Goal: Task Accomplishment & Management: Manage account settings

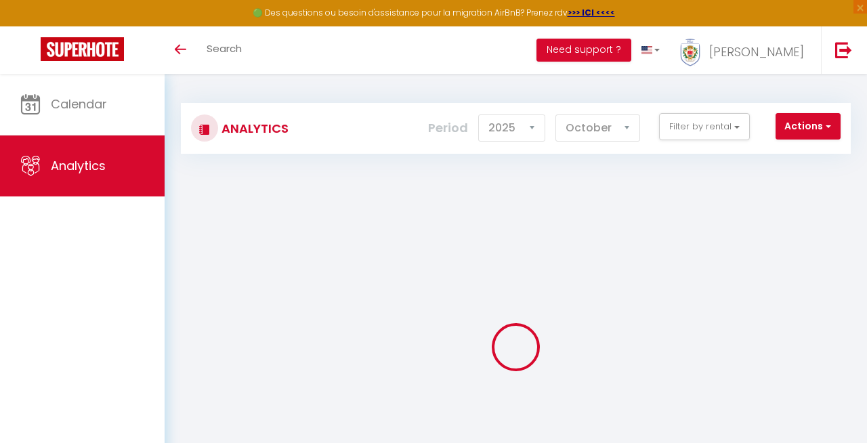
select select "2025"
select select "10"
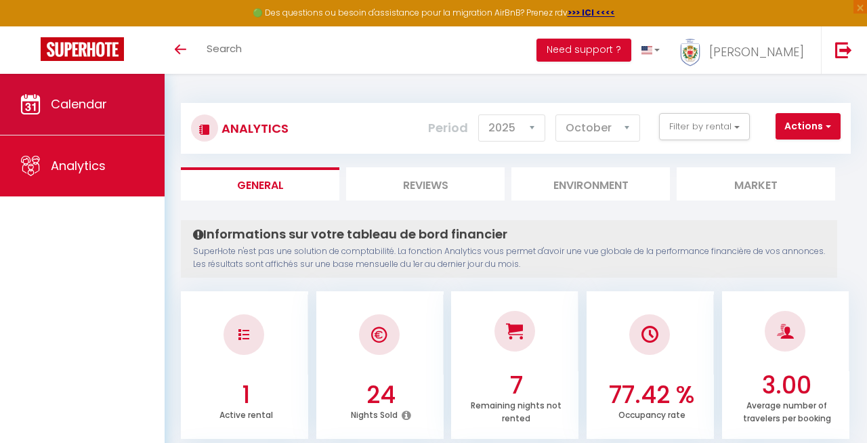
click at [108, 108] on link "Calendar" at bounding box center [82, 104] width 165 height 61
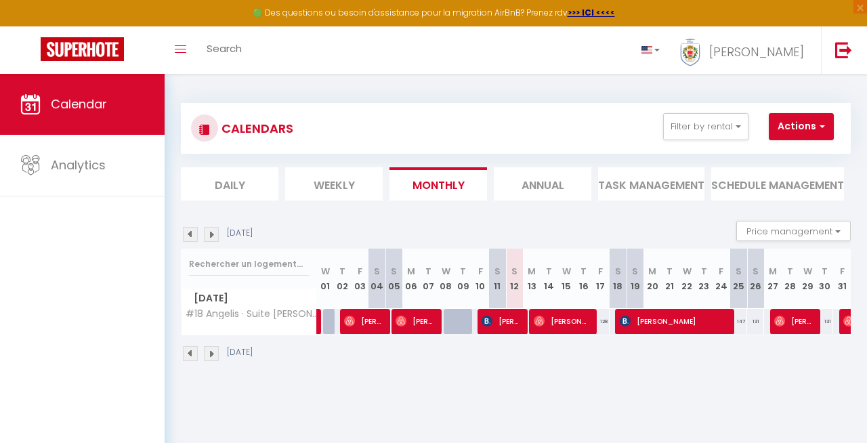
scroll to position [74, 0]
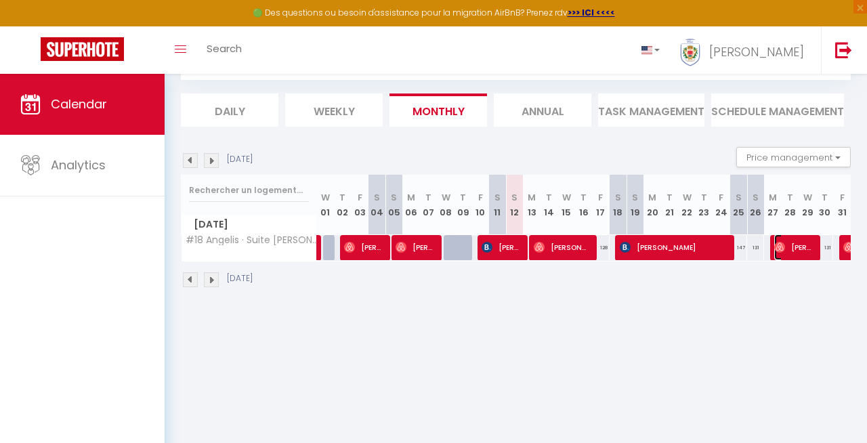
click at [797, 249] on span "[PERSON_NAME]" at bounding box center [793, 247] width 39 height 26
select select "OK"
select select "0"
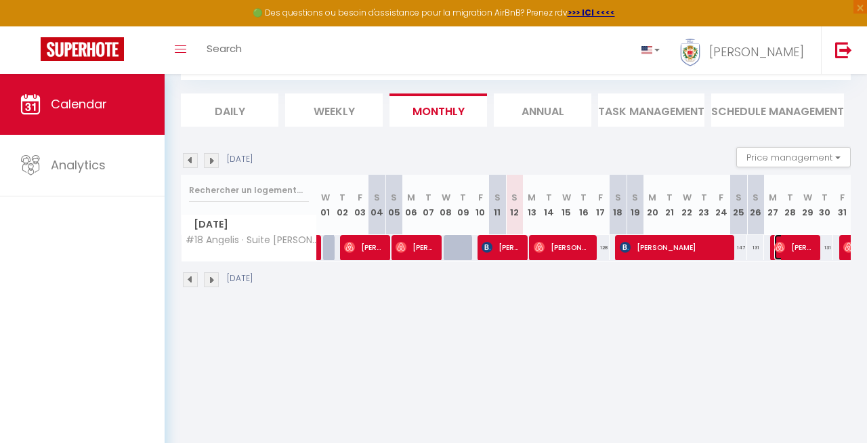
select select "1"
select select
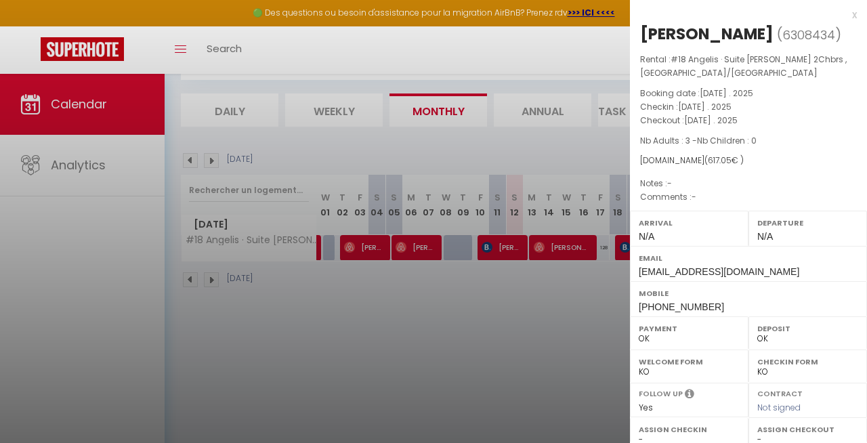
click at [528, 343] on div at bounding box center [433, 221] width 867 height 443
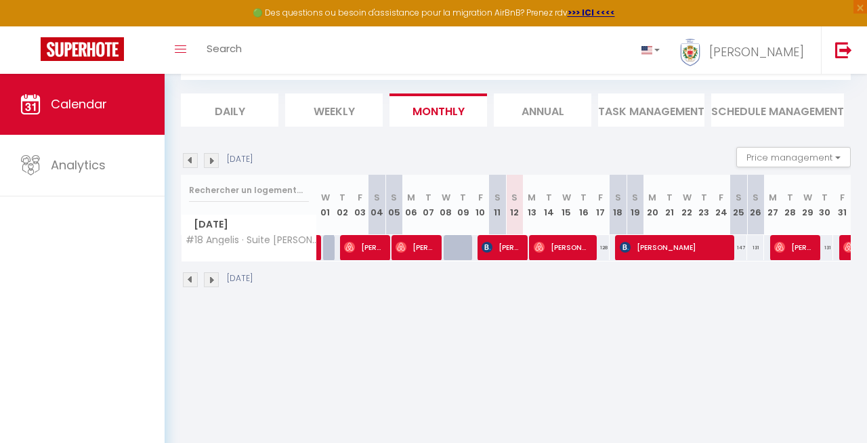
click at [545, 114] on li "Annual" at bounding box center [543, 109] width 98 height 33
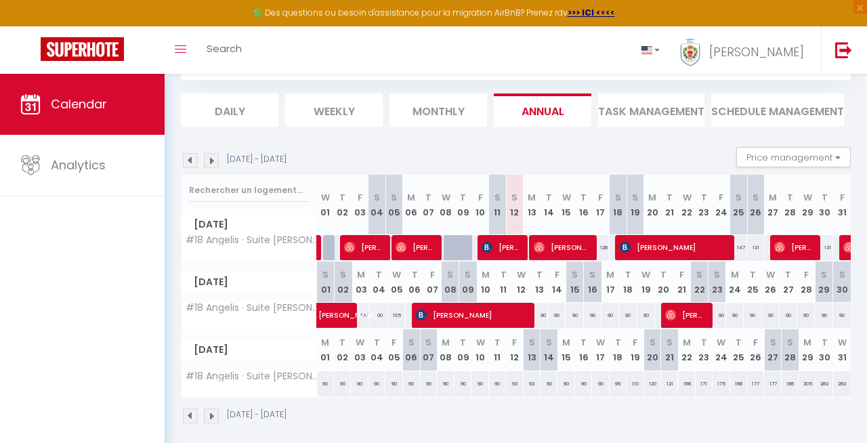
click at [708, 318] on div "90" at bounding box center [717, 315] width 18 height 25
type input "90"
type input "[DATE]"
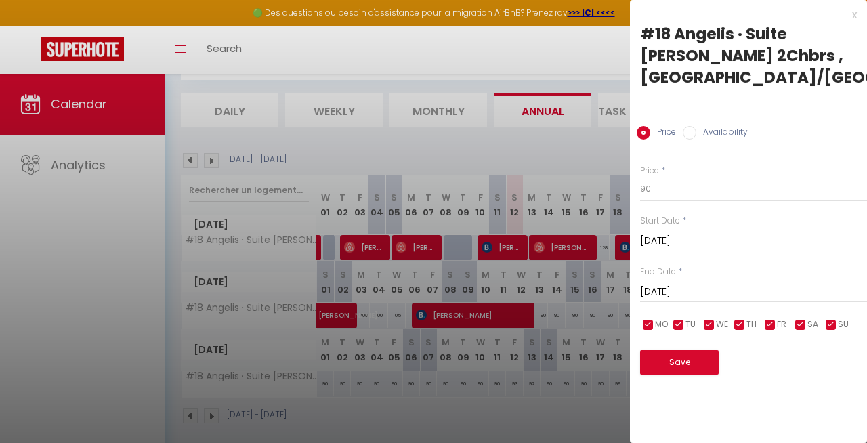
click at [511, 317] on div at bounding box center [433, 221] width 867 height 443
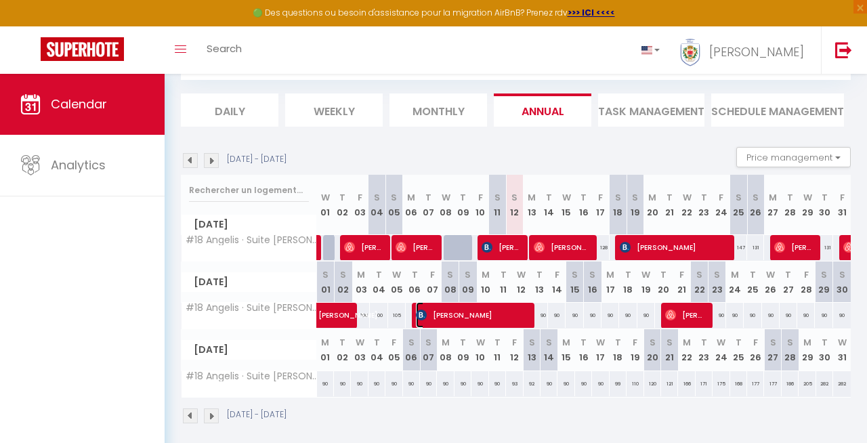
click at [511, 317] on span "[PERSON_NAME]" at bounding box center [469, 315] width 107 height 26
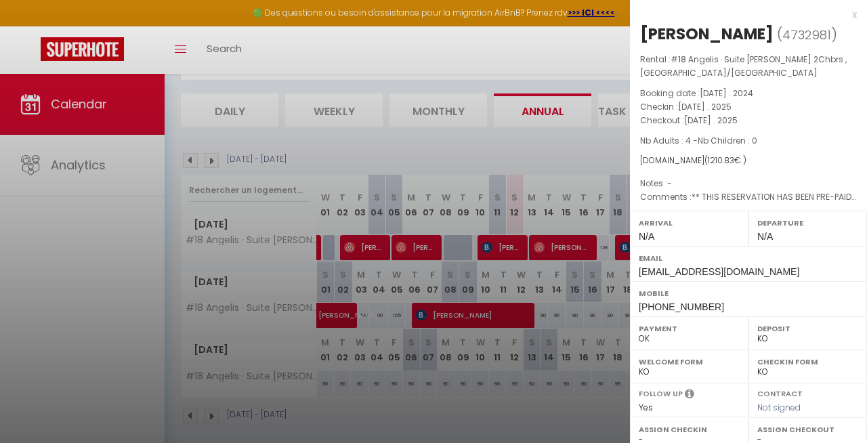
click at [568, 314] on div at bounding box center [433, 221] width 867 height 443
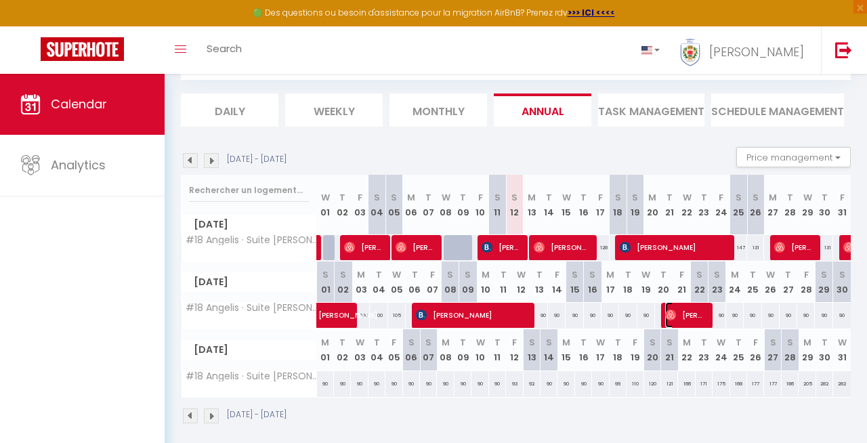
click at [692, 314] on span "[PERSON_NAME]" at bounding box center [684, 315] width 39 height 26
select select "OK"
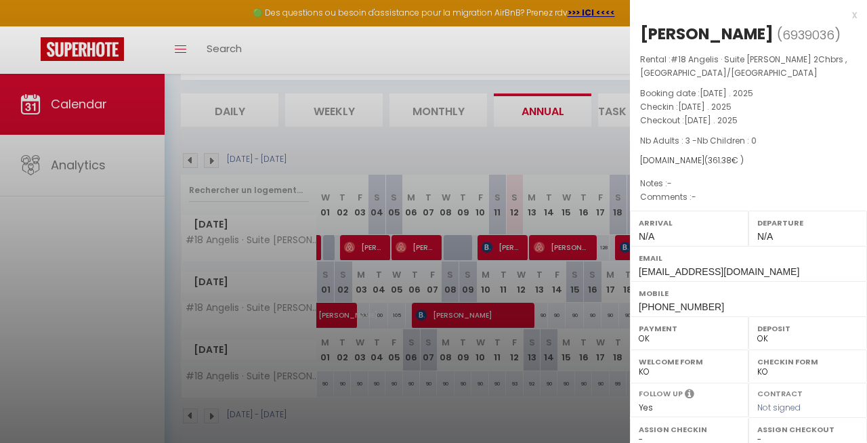
click at [855, 13] on div "x" at bounding box center [743, 15] width 227 height 16
